Goal: Task Accomplishment & Management: Use online tool/utility

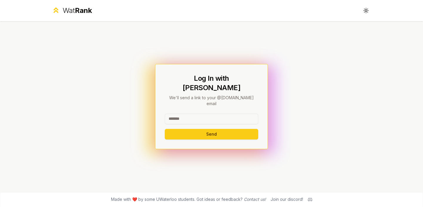
click at [235, 114] on input at bounding box center [211, 119] width 93 height 11
type input "********"
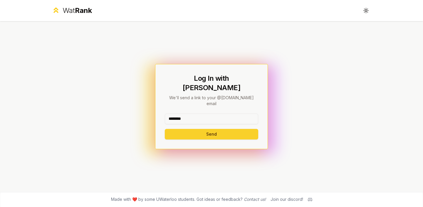
click at [229, 129] on button "Send" at bounding box center [211, 134] width 93 height 11
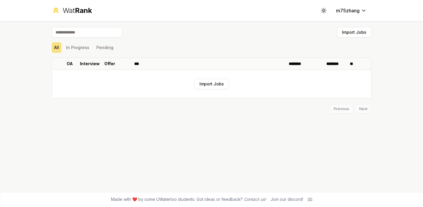
click at [76, 5] on div "Wat Rank Toggle theme m75zhang" at bounding box center [211, 10] width 338 height 21
click at [76, 11] on span "Rank" at bounding box center [83, 10] width 17 height 9
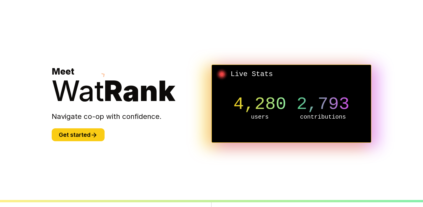
click at [81, 143] on section "Meet Wat Rank Navigate co-op with confidence. Get started Live Stats 4,280 user…" at bounding box center [211, 103] width 338 height 207
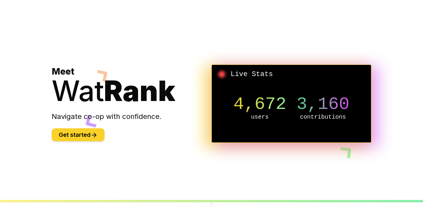
click at [86, 136] on button "Get started" at bounding box center [78, 134] width 53 height 13
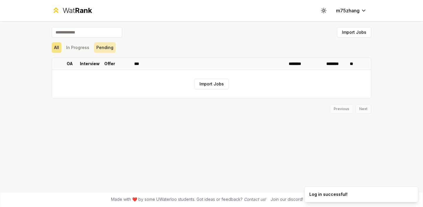
click at [95, 47] on button "Pending" at bounding box center [105, 47] width 22 height 11
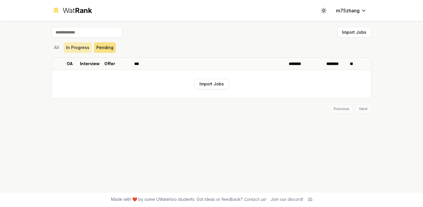
click at [72, 46] on button "In Progress" at bounding box center [78, 47] width 28 height 11
click at [51, 45] on div "Import Jobs All In Progress Pending OA Interview Offer *** ******** ******** **…" at bounding box center [211, 106] width 338 height 171
click at [54, 45] on button "All" at bounding box center [57, 47] width 10 height 11
click at [103, 34] on input at bounding box center [87, 32] width 70 height 11
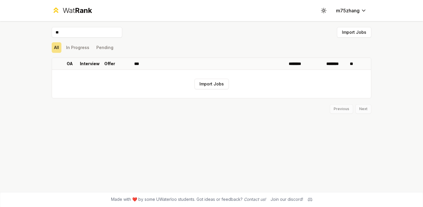
type input "*"
click at [327, 11] on button "Toggle theme" at bounding box center [323, 10] width 11 height 11
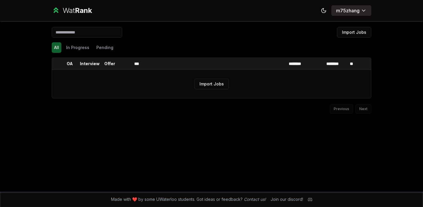
click at [346, 11] on html "Wat Rank Toggle theme m75zhang Import Jobs All In Progress Pending OA Interview…" at bounding box center [211, 103] width 423 height 207
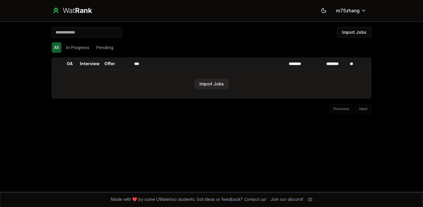
click at [206, 81] on button "Import Jobs" at bounding box center [211, 84] width 34 height 11
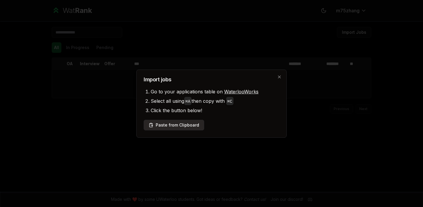
click at [195, 122] on button "Paste from Clipboard" at bounding box center [174, 125] width 60 height 11
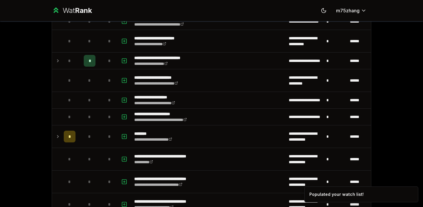
scroll to position [177, 0]
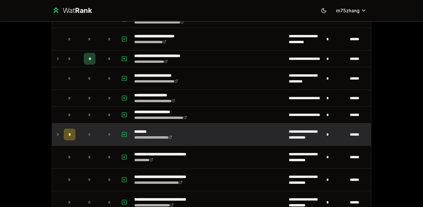
click at [72, 132] on div "*" at bounding box center [70, 135] width 12 height 12
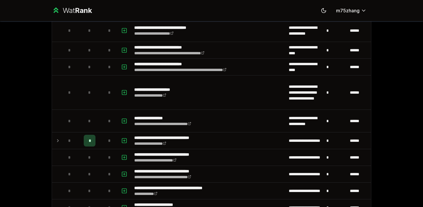
scroll to position [385, 0]
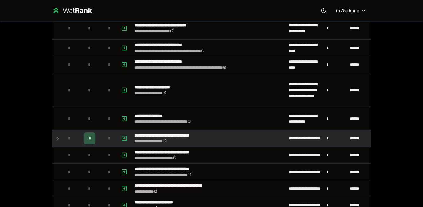
click at [88, 139] on div "*" at bounding box center [90, 138] width 12 height 12
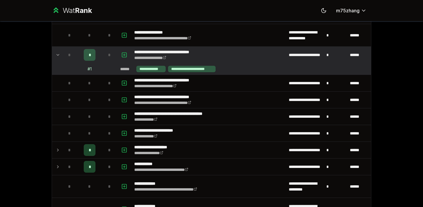
scroll to position [479, 0]
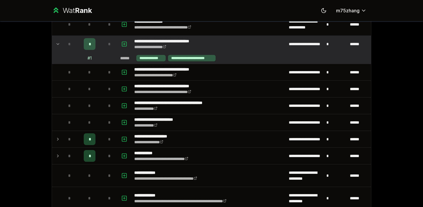
click at [87, 139] on div "*" at bounding box center [90, 139] width 12 height 12
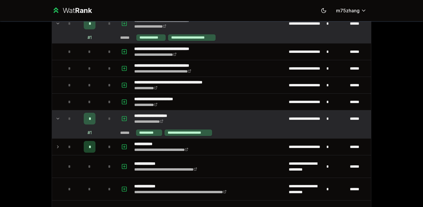
scroll to position [508, 0]
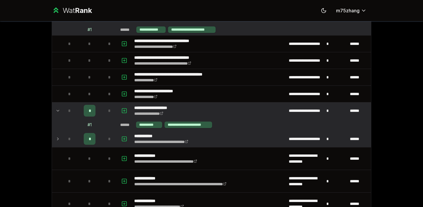
click at [89, 139] on span "*" at bounding box center [90, 139] width 2 height 6
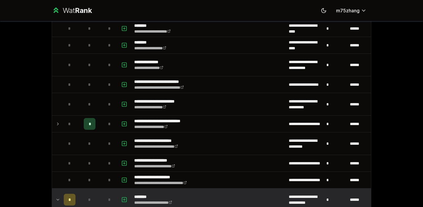
scroll to position [132, 0]
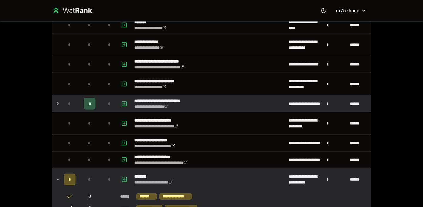
click at [91, 102] on div "*" at bounding box center [90, 104] width 12 height 12
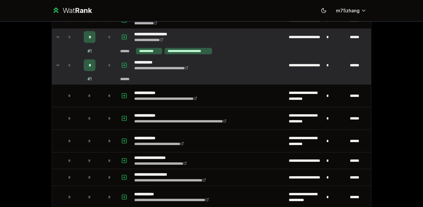
scroll to position [613, 0]
